Goal: Transaction & Acquisition: Purchase product/service

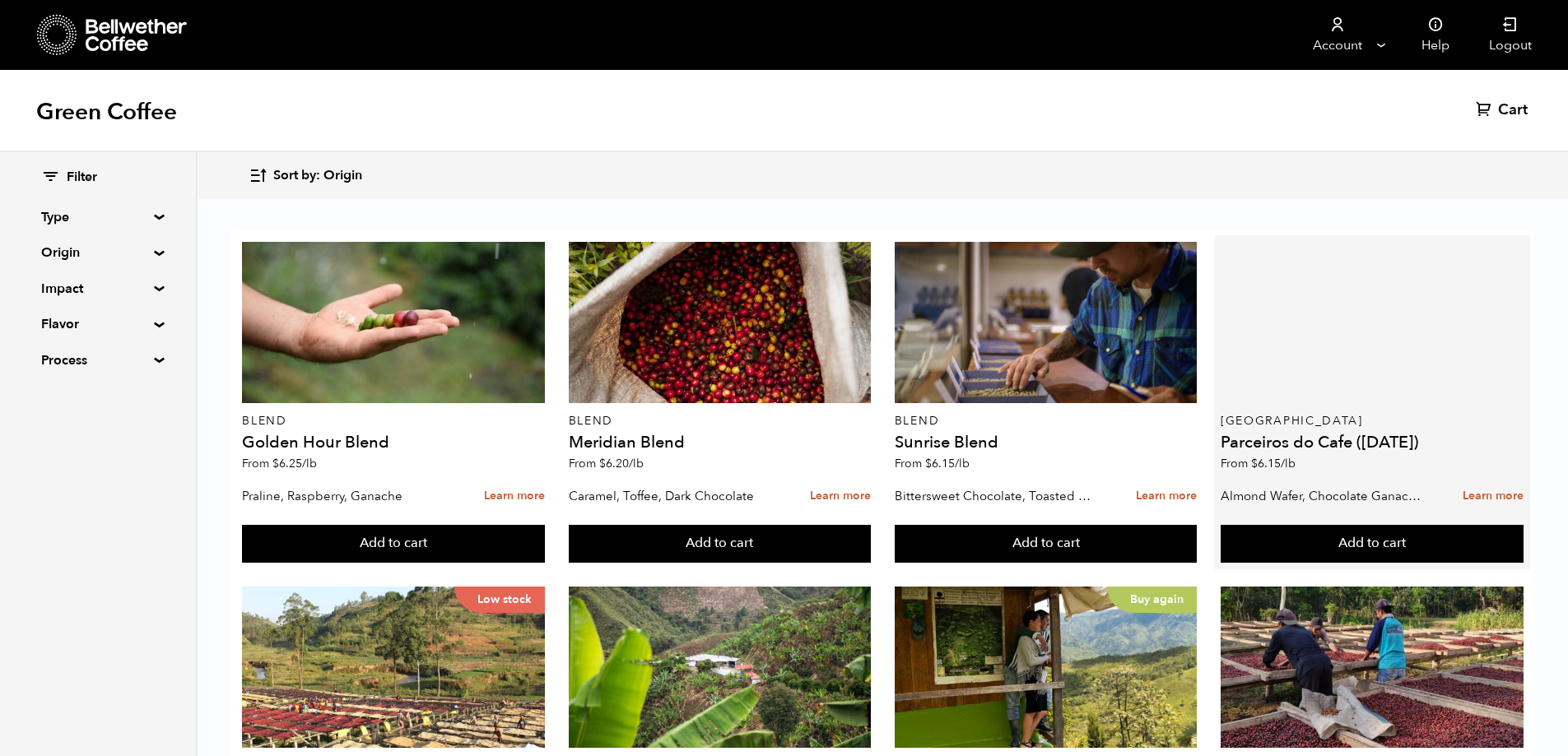
scroll to position [411, 0]
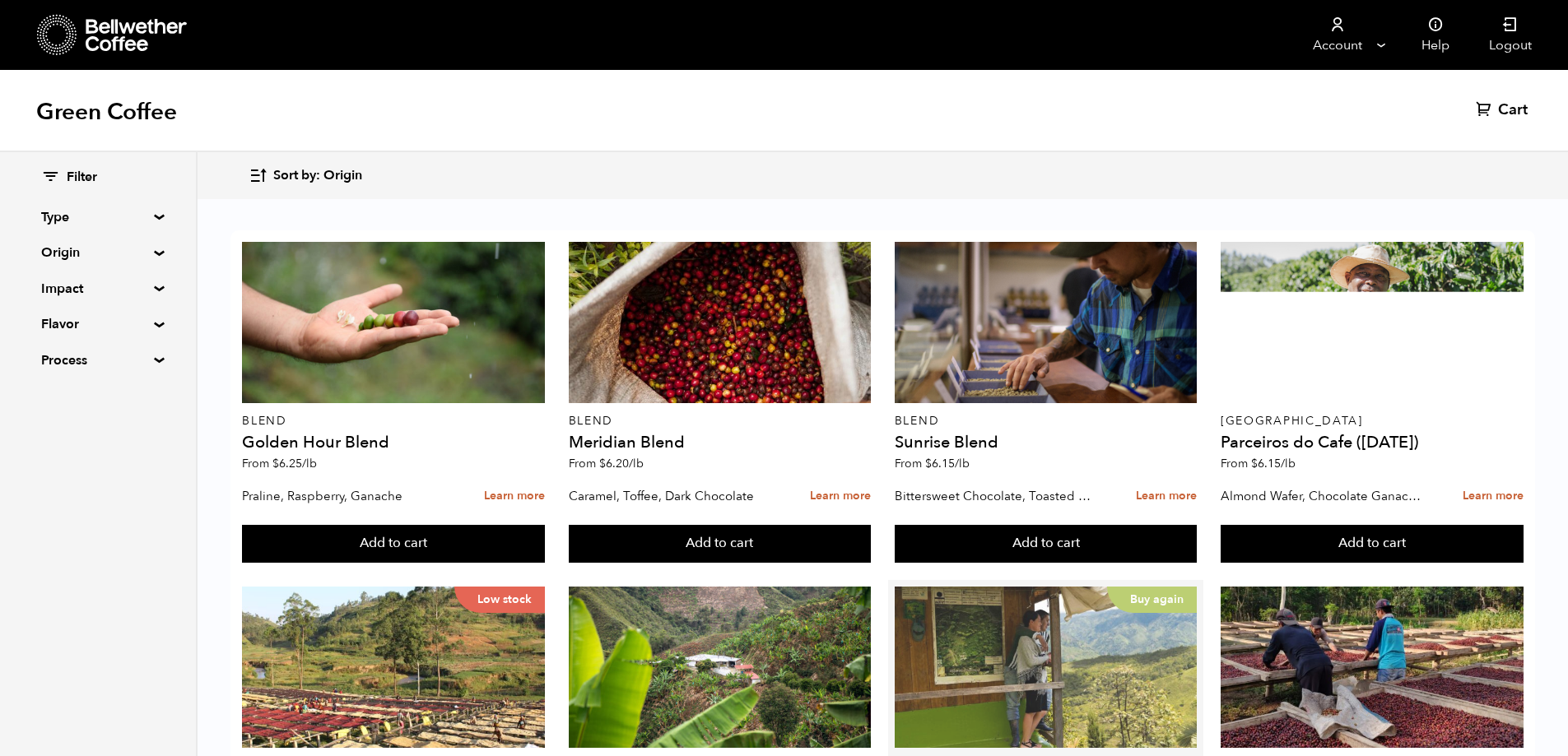
click at [1024, 586] on div "Buy again" at bounding box center [1046, 667] width 303 height 161
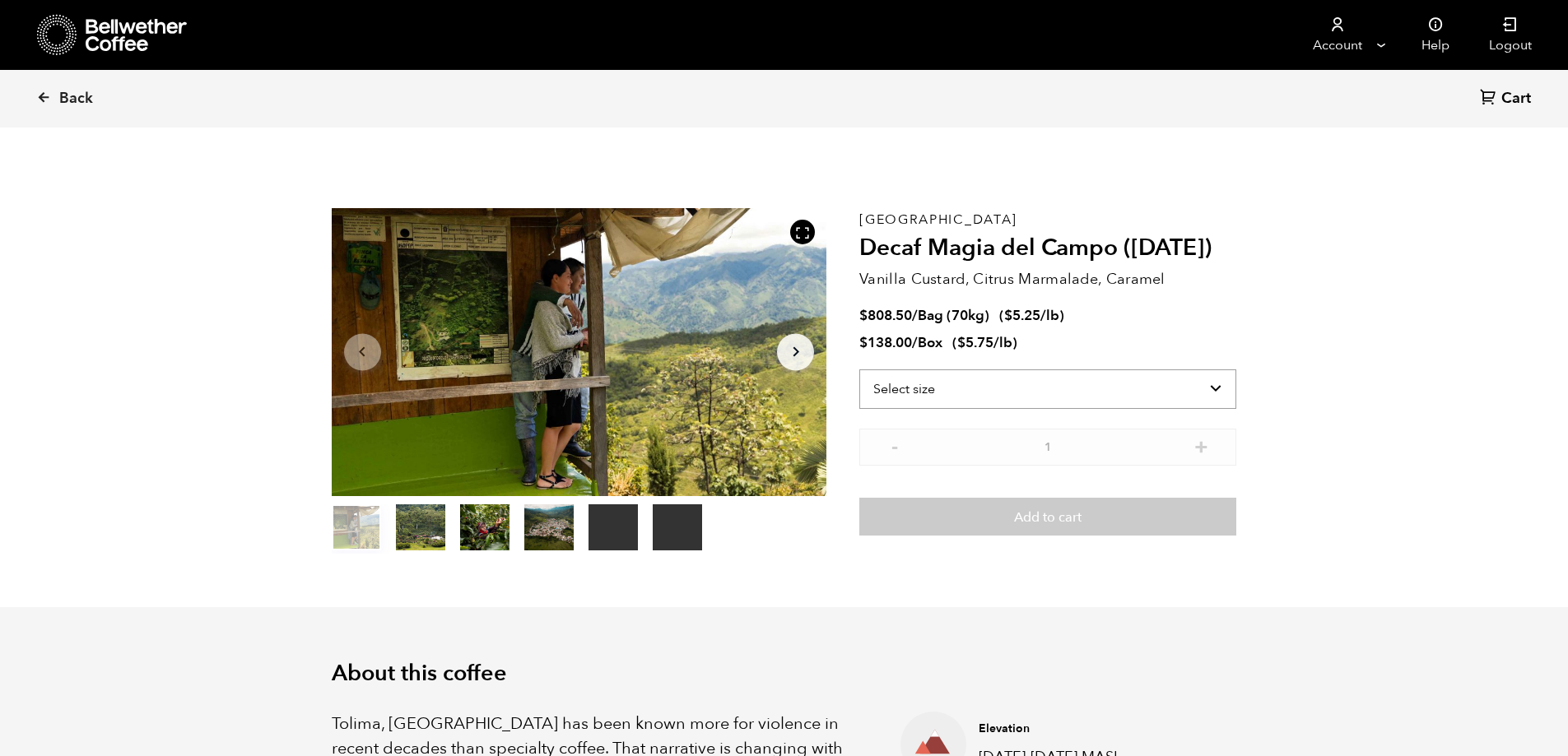
scroll to position [716, 877]
click at [1219, 386] on select "Select size Bag (70kg) (154 lbs) Box (24 lbs)" at bounding box center [1047, 388] width 377 height 39
select select "box"
click at [859, 369] on select "Select size Bag (70kg) (154 lbs) Box (24 lbs)" at bounding box center [1047, 388] width 377 height 39
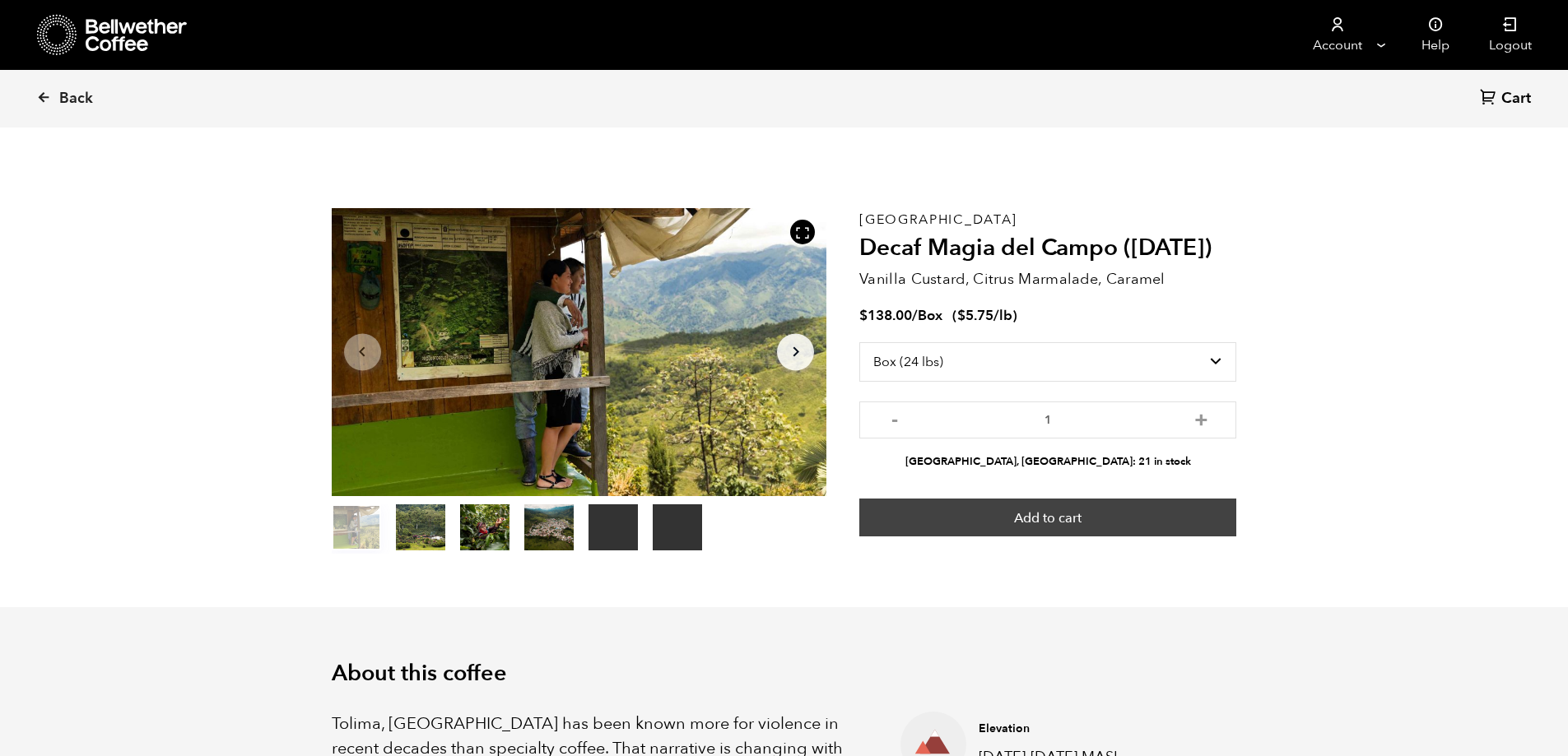
click at [1059, 517] on button "Add to cart" at bounding box center [1047, 518] width 377 height 38
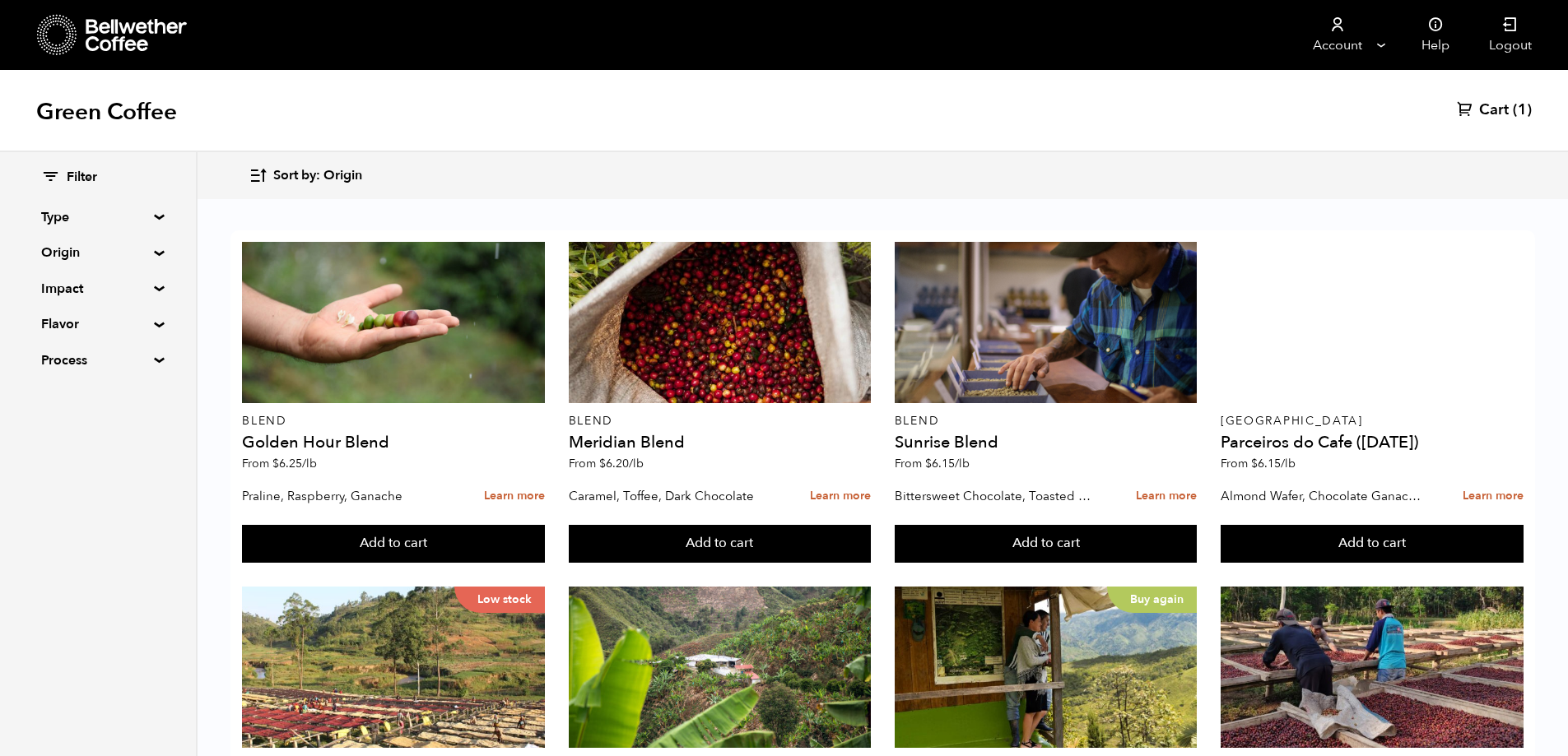
scroll to position [576, 0]
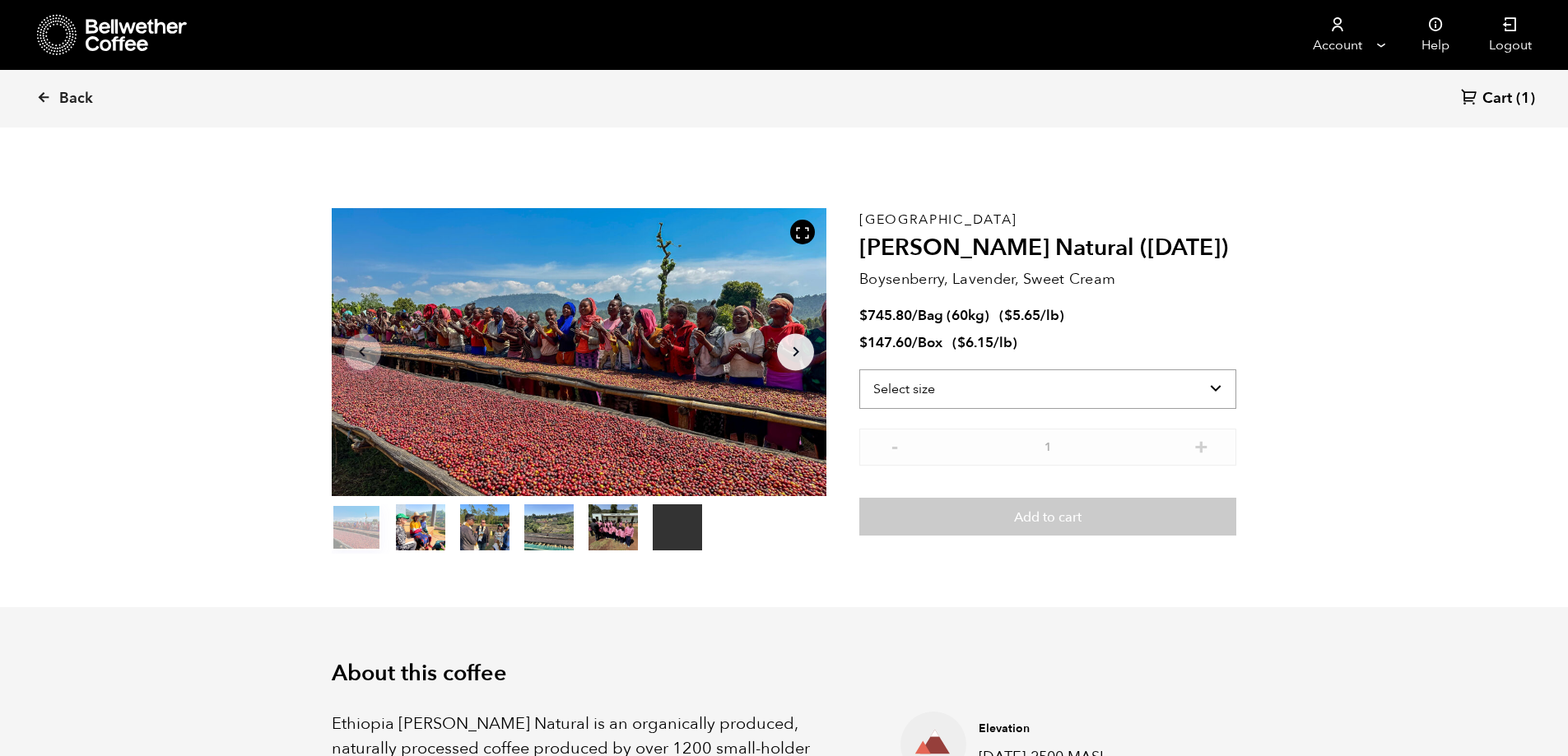
click at [1216, 382] on select "Select size Bag (60kg) (132 lbs) Box (24 lbs)" at bounding box center [1047, 388] width 377 height 39
select select "box"
click at [859, 369] on select "Select size Bag (60kg) (132 lbs) Box (24 lbs)" at bounding box center [1047, 388] width 377 height 39
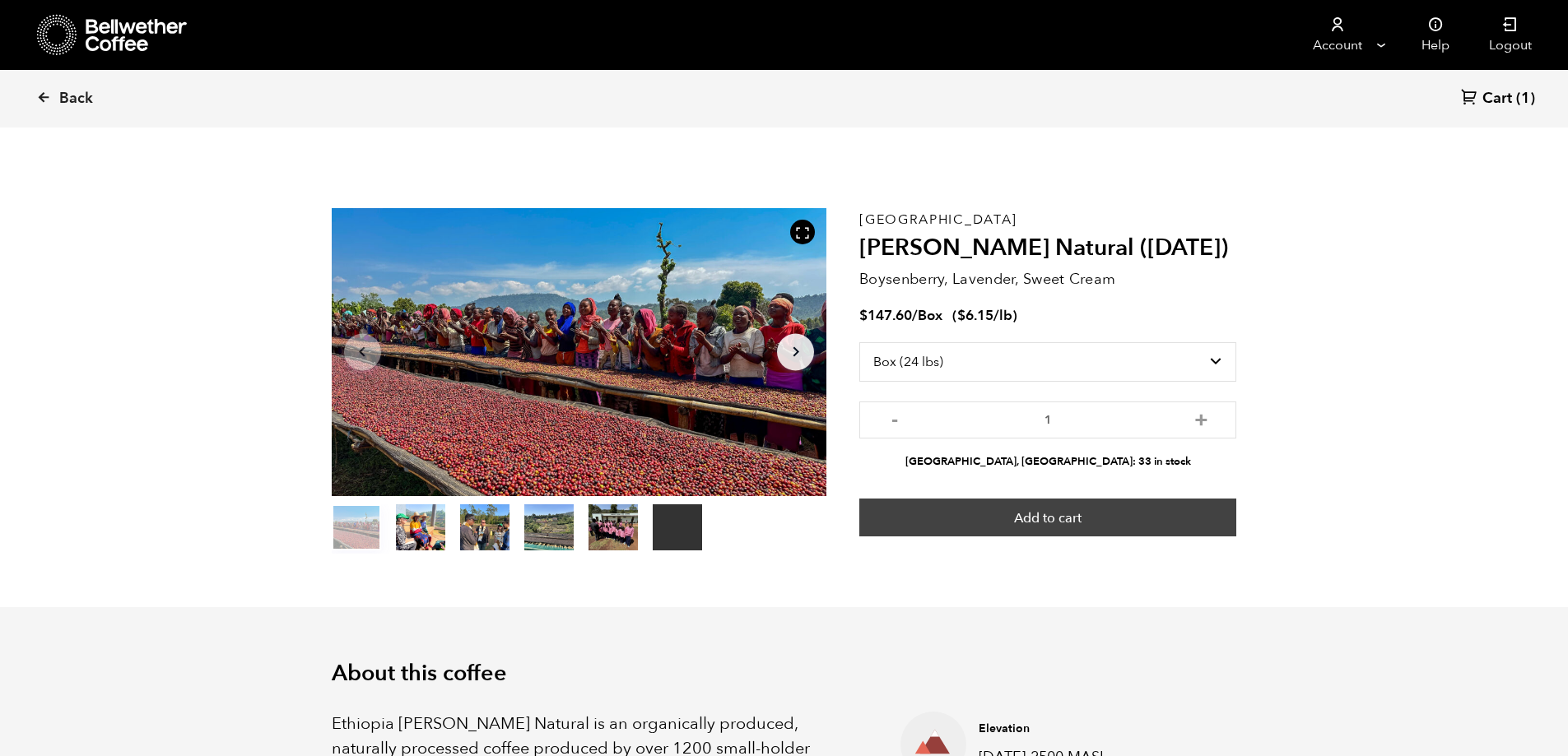
click at [1051, 524] on button "Add to cart" at bounding box center [1047, 518] width 377 height 38
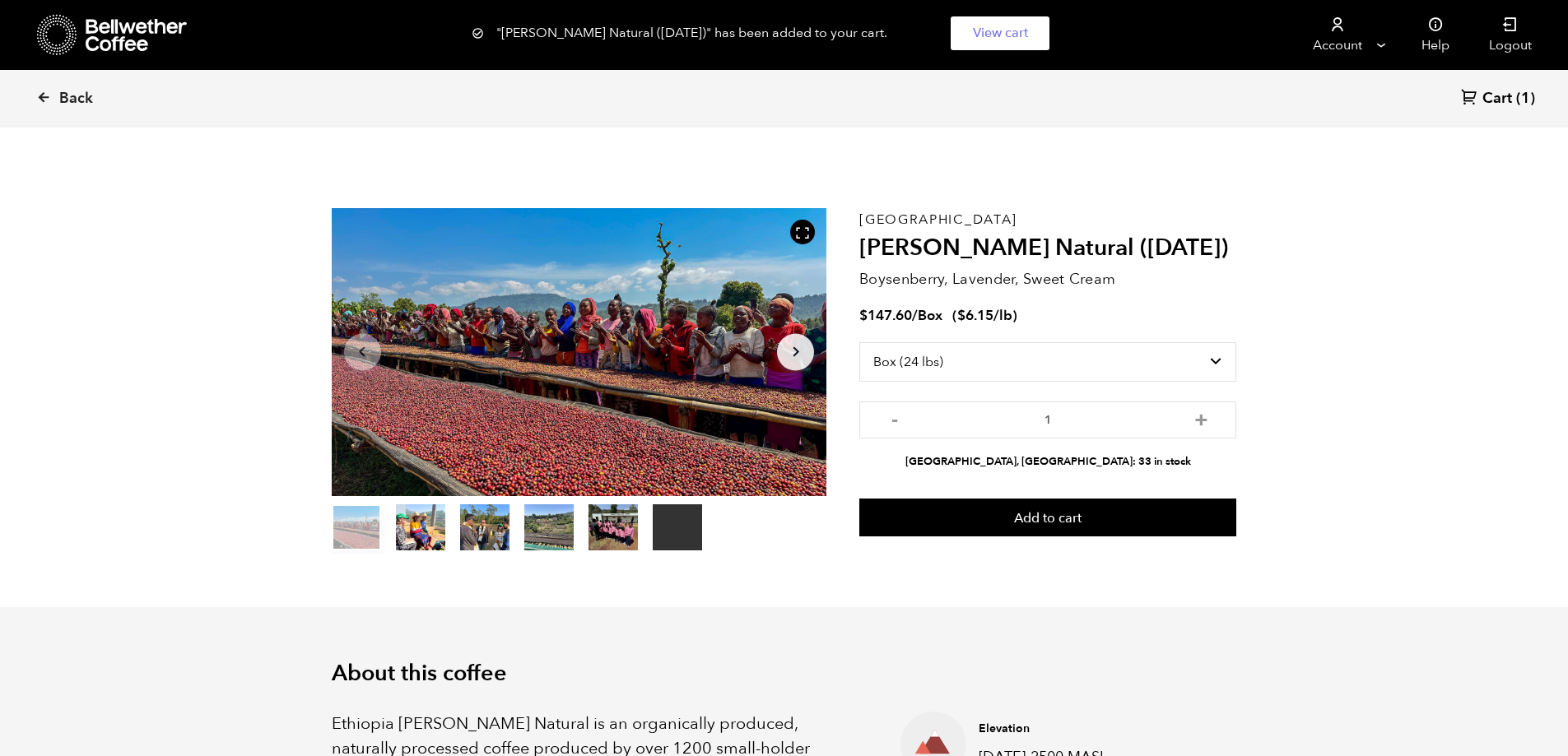
click at [1499, 97] on span "Cart" at bounding box center [1497, 98] width 29 height 20
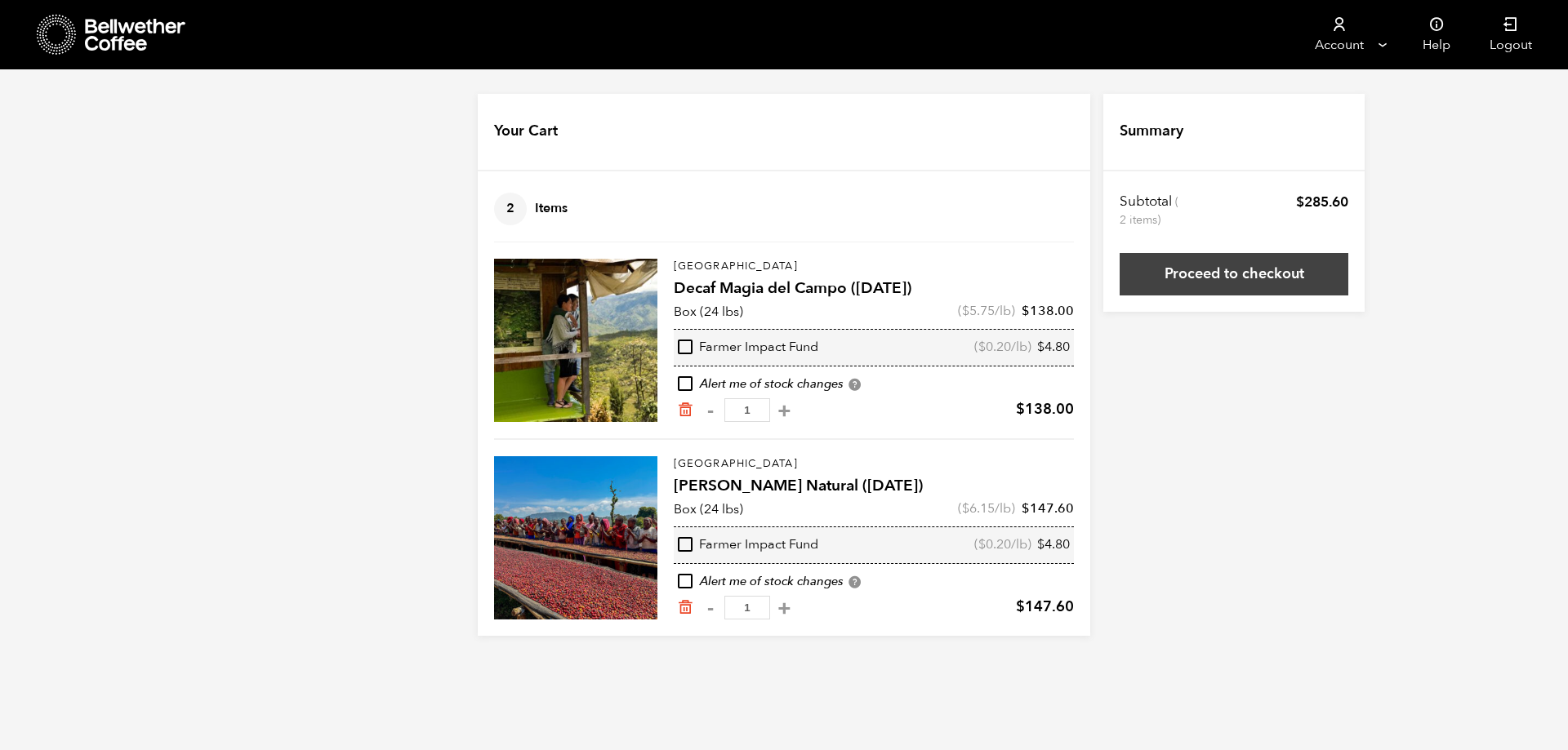
click at [1244, 277] on link "Proceed to checkout" at bounding box center [1233, 274] width 229 height 43
click at [1205, 283] on link "Proceed to checkout" at bounding box center [1233, 274] width 229 height 43
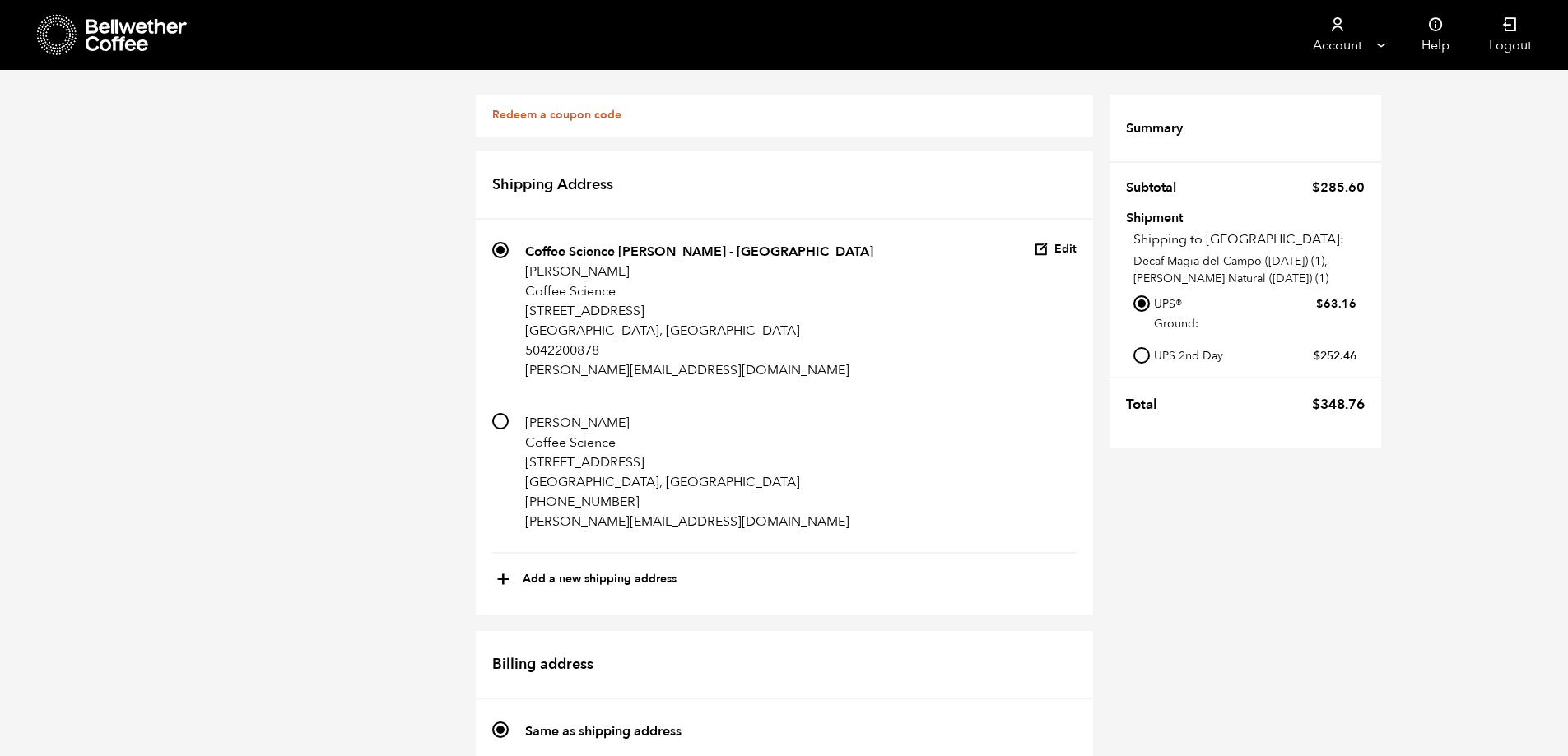
scroll to position [912, 0]
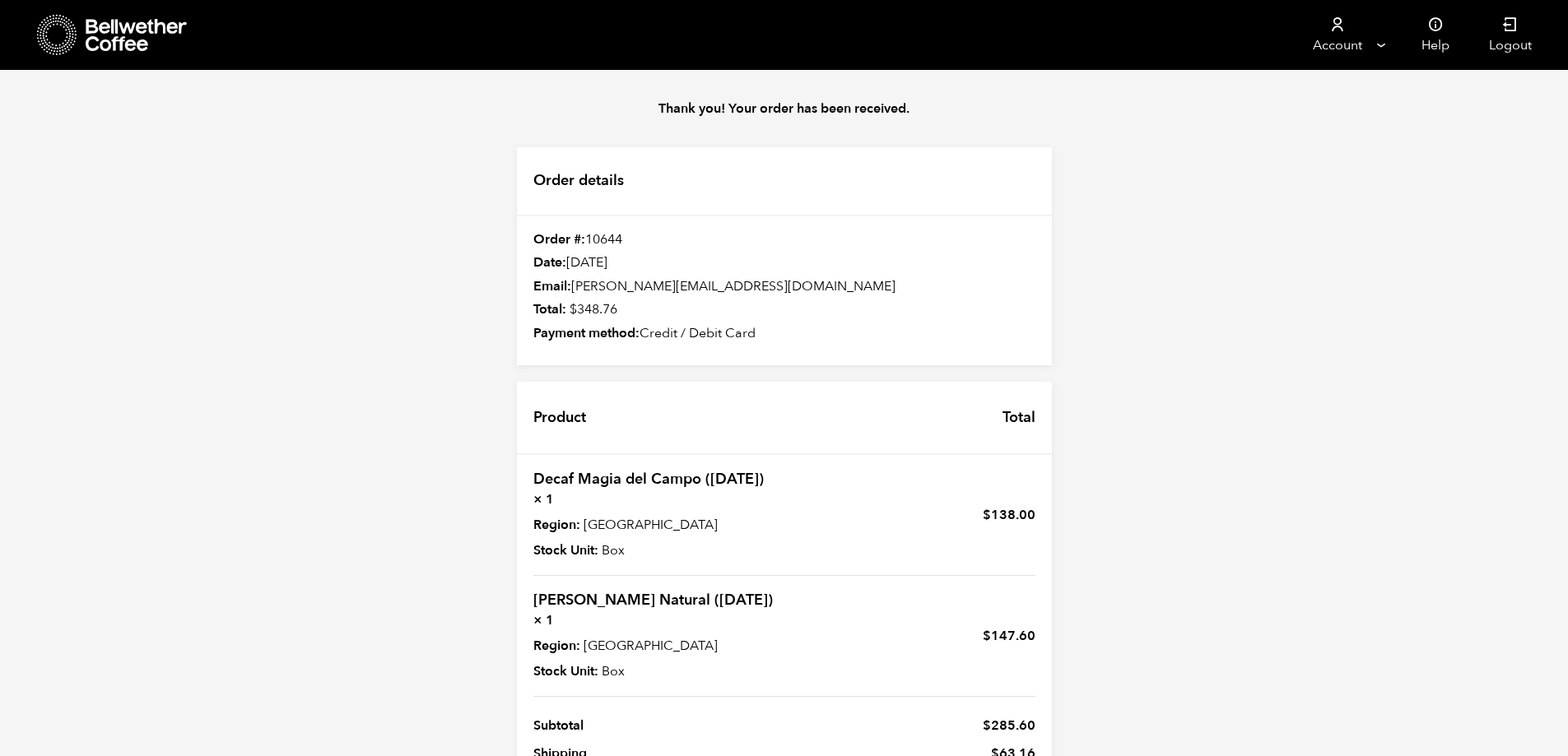
scroll to position [145, 0]
